Goal: Information Seeking & Learning: Learn about a topic

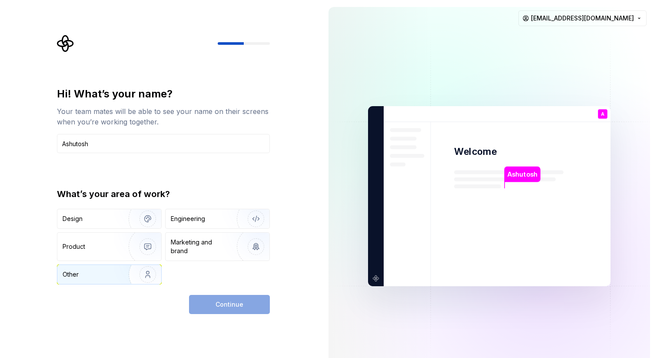
type input "Ashutosh"
click at [150, 275] on img "button" at bounding box center [142, 274] width 56 height 58
click at [225, 302] on span "Continue" at bounding box center [230, 304] width 28 height 9
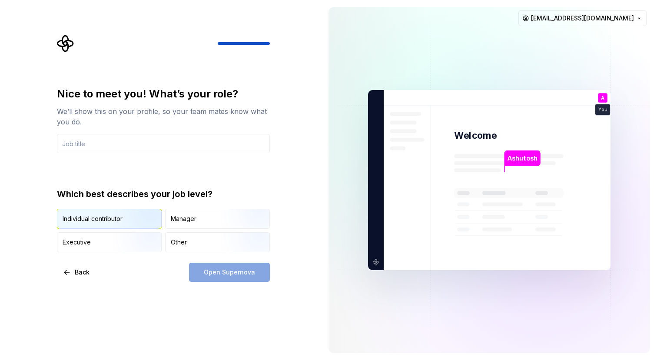
click at [129, 219] on img "button" at bounding box center [141, 229] width 56 height 58
click at [117, 151] on input "text" at bounding box center [163, 143] width 213 height 19
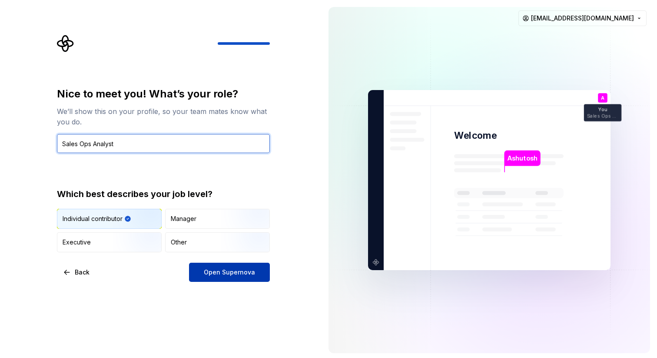
type input "Sales Ops Analyst"
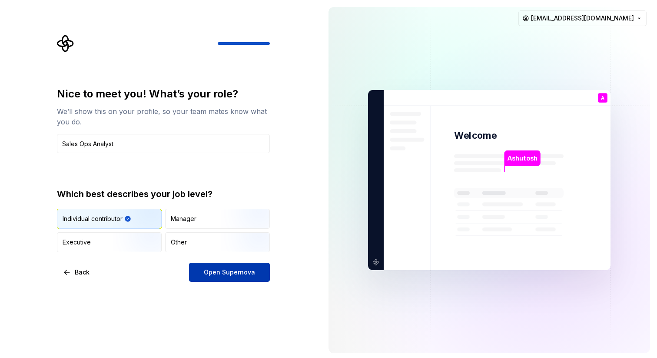
click at [203, 273] on button "Open Supernova" at bounding box center [229, 271] width 81 height 19
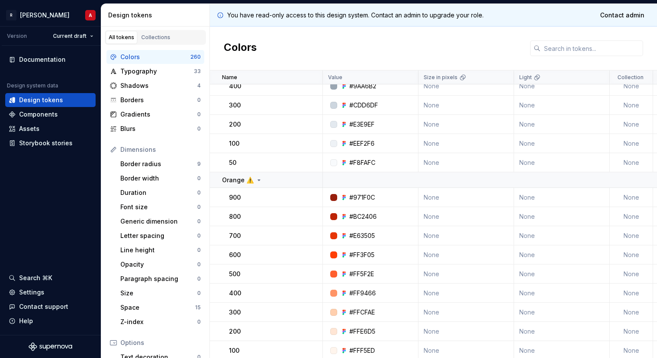
scroll to position [3693, 0]
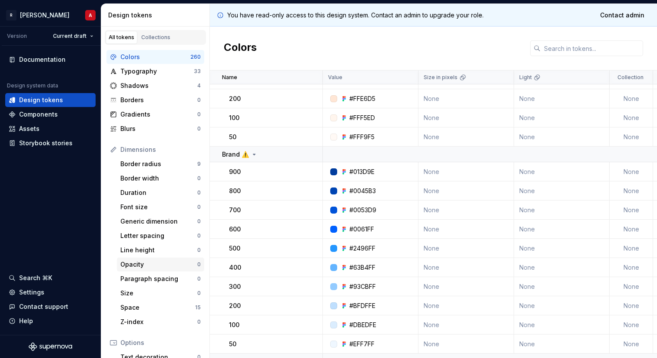
click at [148, 260] on div "Opacity" at bounding box center [158, 264] width 77 height 9
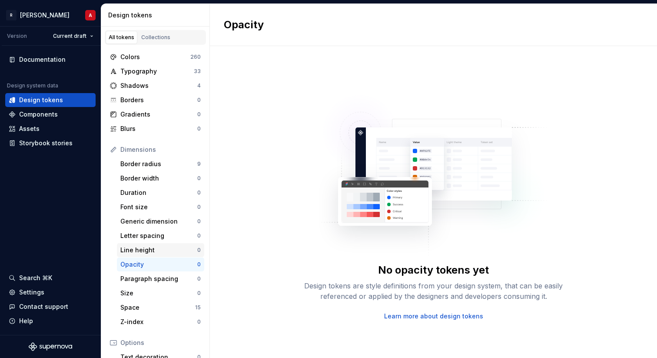
click at [152, 247] on div "Line height" at bounding box center [158, 250] width 77 height 9
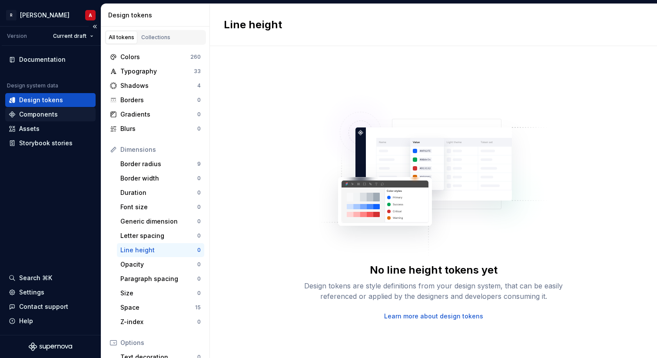
click at [47, 117] on div "Components" at bounding box center [38, 114] width 39 height 9
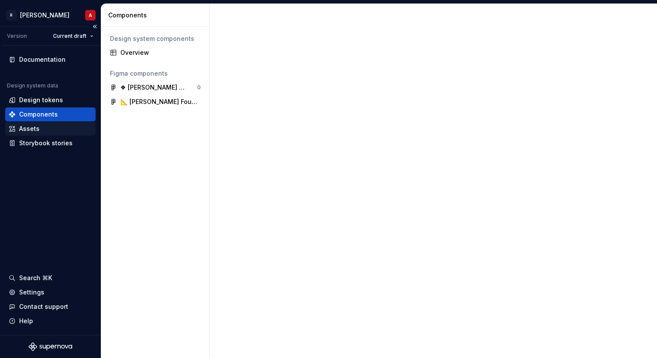
click at [43, 127] on div "Assets" at bounding box center [50, 128] width 83 height 9
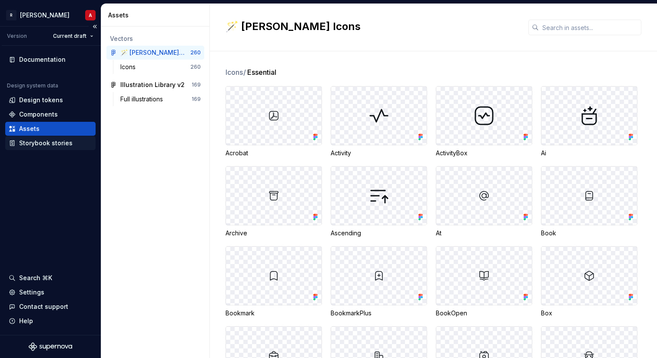
click at [38, 144] on div "Storybook stories" at bounding box center [45, 143] width 53 height 9
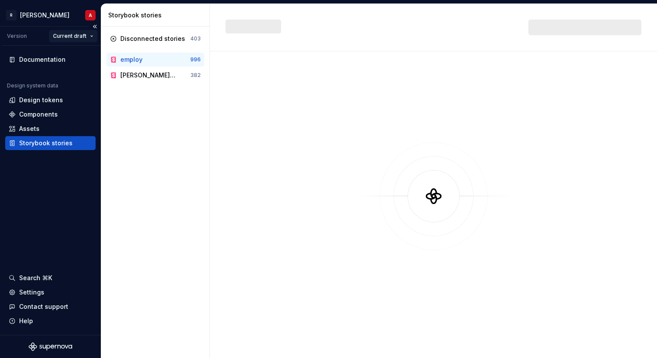
click at [90, 37] on html "[PERSON_NAME] A Version Current draft Documentation Design system data Design t…" at bounding box center [328, 179] width 657 height 358
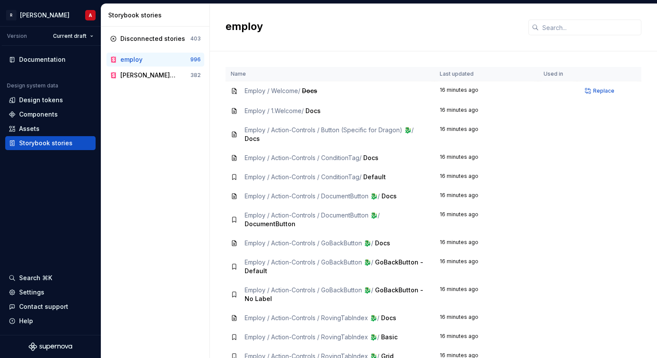
click at [169, 172] on html "R [PERSON_NAME] A Version Current draft Documentation Design system data Design…" at bounding box center [328, 179] width 657 height 358
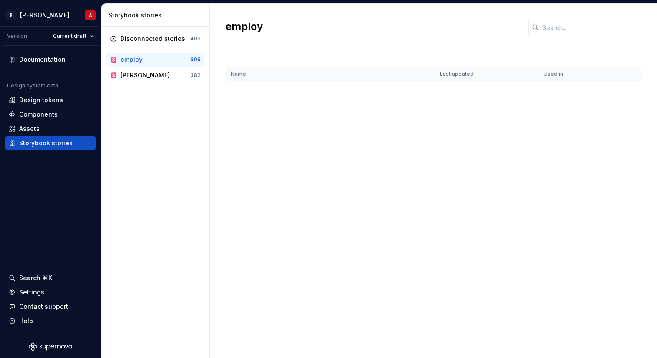
scroll to position [5195, 0]
